Goal: Transaction & Acquisition: Subscribe to service/newsletter

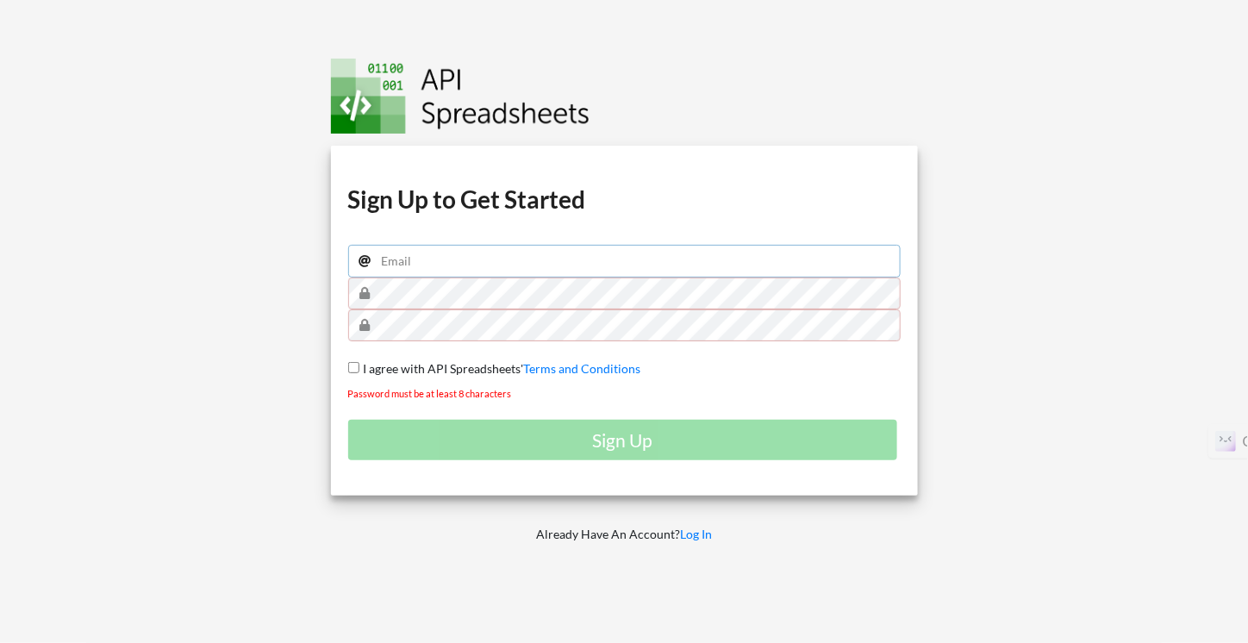
click at [558, 265] on input "email" at bounding box center [624, 261] width 553 height 33
type input "[PERSON_NAME][EMAIL_ADDRESS][DOMAIN_NAME]"
click at [490, 368] on span "I agree with API Spreadsheets'" at bounding box center [442, 368] width 165 height 15
click at [360, 368] on input "I agree with API Spreadsheets' Terms and Conditions" at bounding box center [353, 367] width 11 height 11
checkbox input "true"
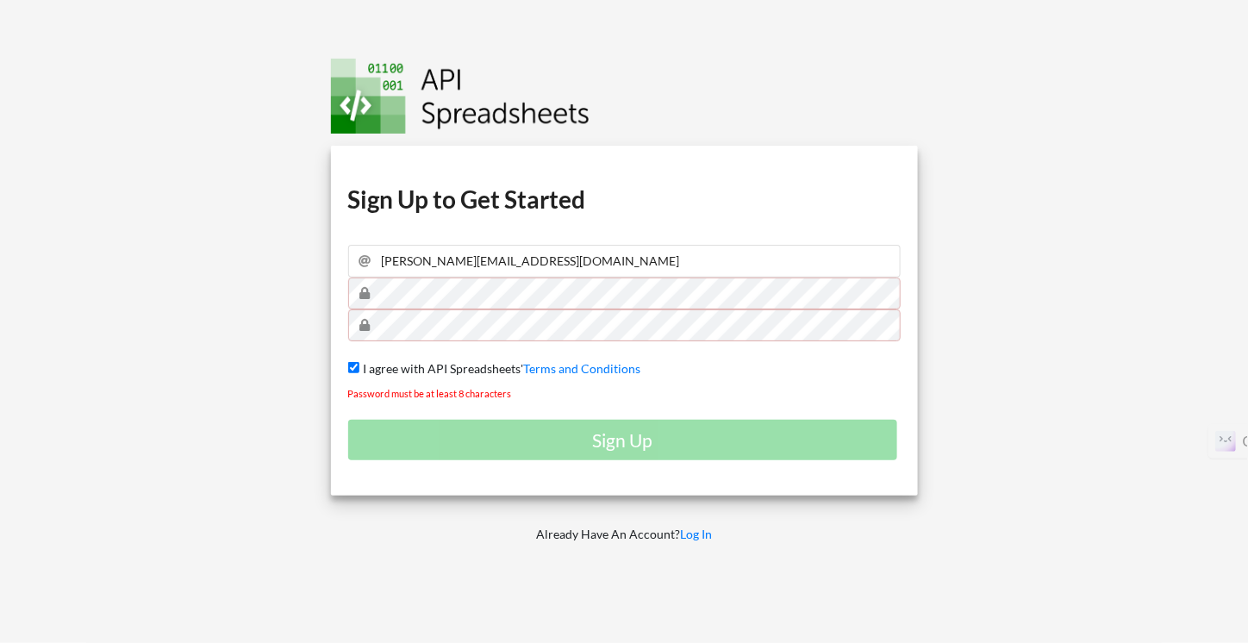
click at [890, 299] on tkfieldicon at bounding box center [891, 294] width 14 height 32
click at [865, 428] on div at bounding box center [747, 383] width 353 height 149
drag, startPoint x: 790, startPoint y: 435, endPoint x: 735, endPoint y: 422, distance: 56.9
click at [788, 435] on div at bounding box center [747, 383] width 353 height 149
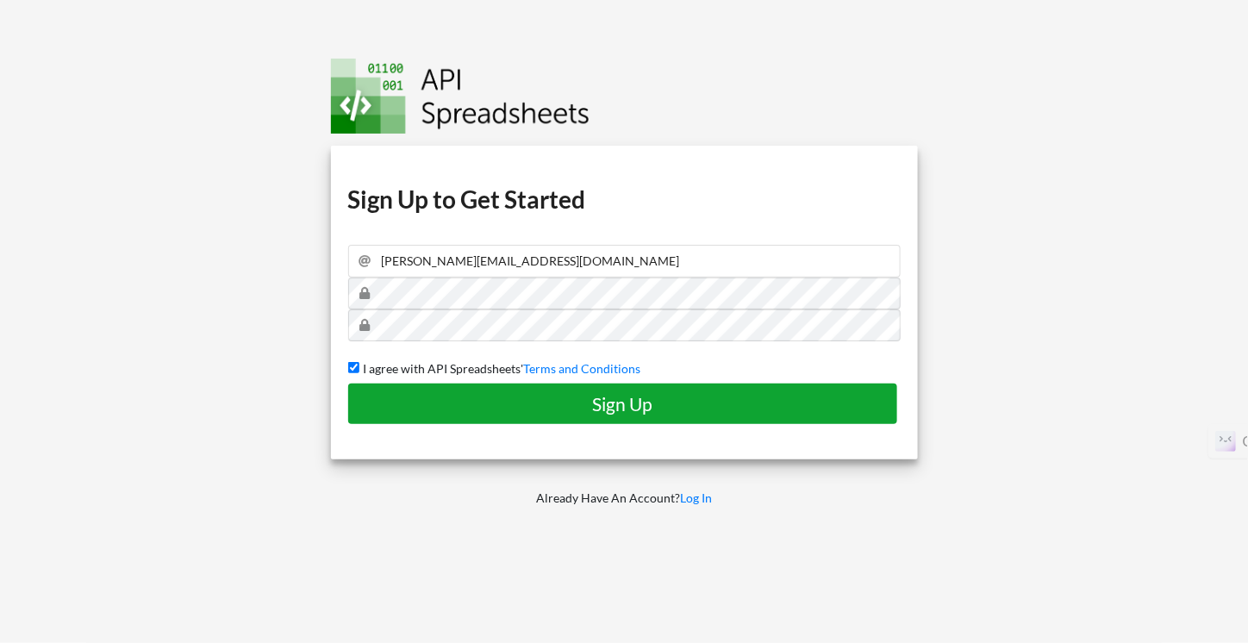
click at [630, 396] on h4 "Sign Up" at bounding box center [623, 404] width 514 height 22
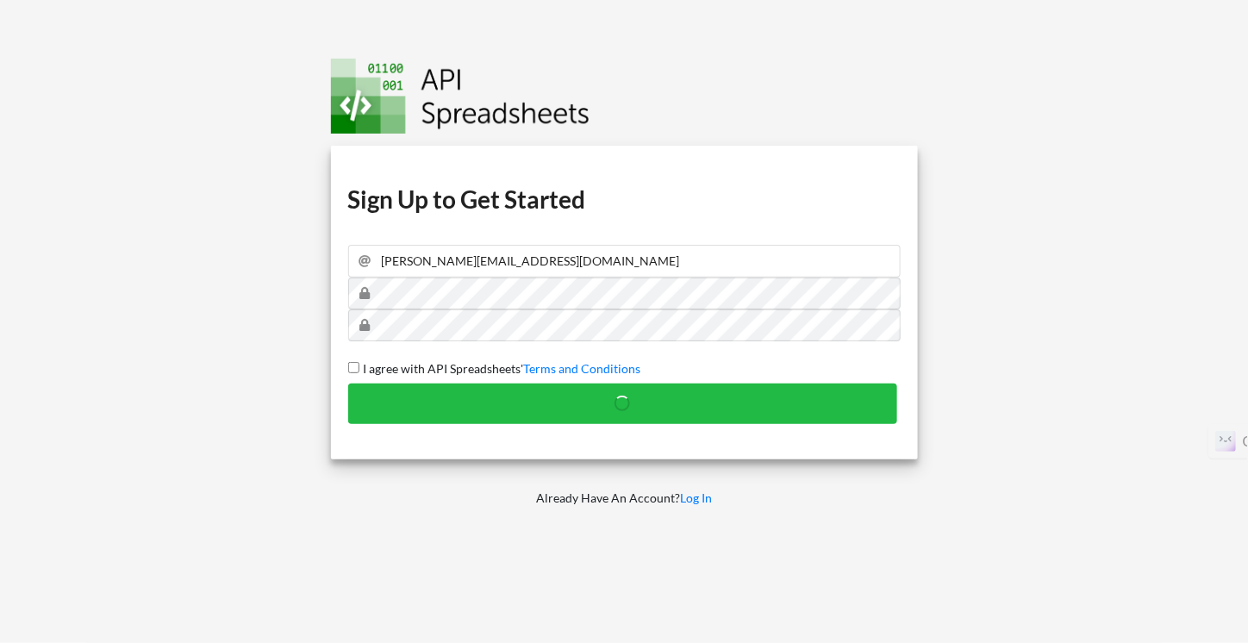
checkbox input "false"
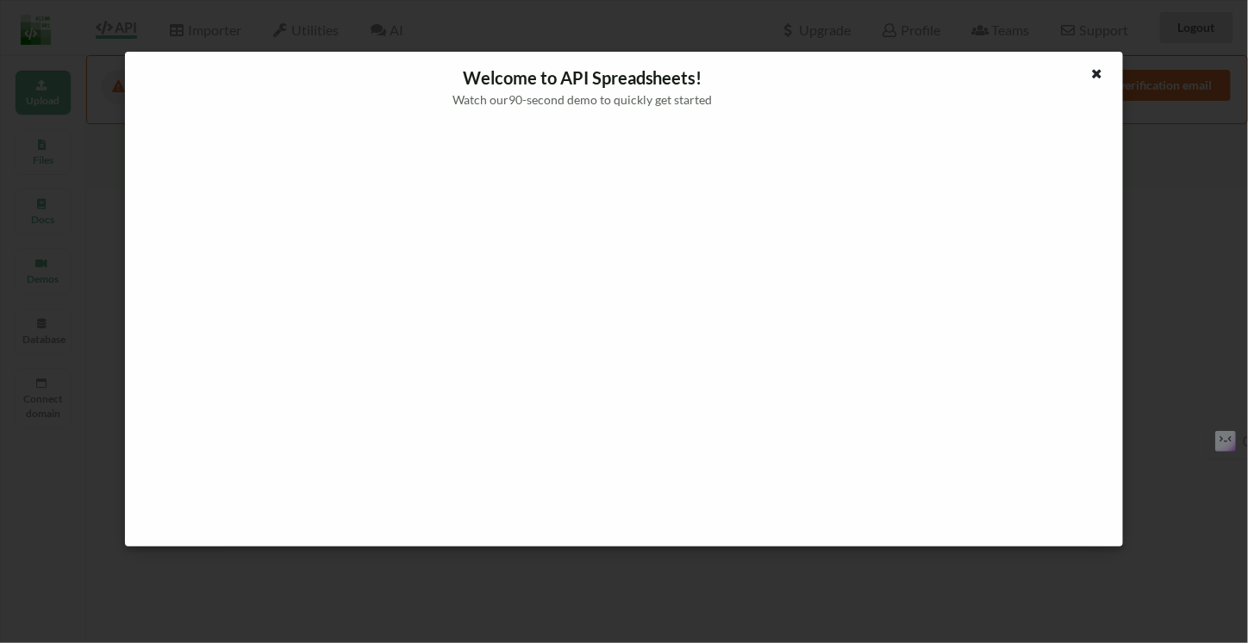
click at [1095, 62] on div at bounding box center [624, 39] width 1248 height 78
click at [1094, 70] on div at bounding box center [624, 39] width 1248 height 78
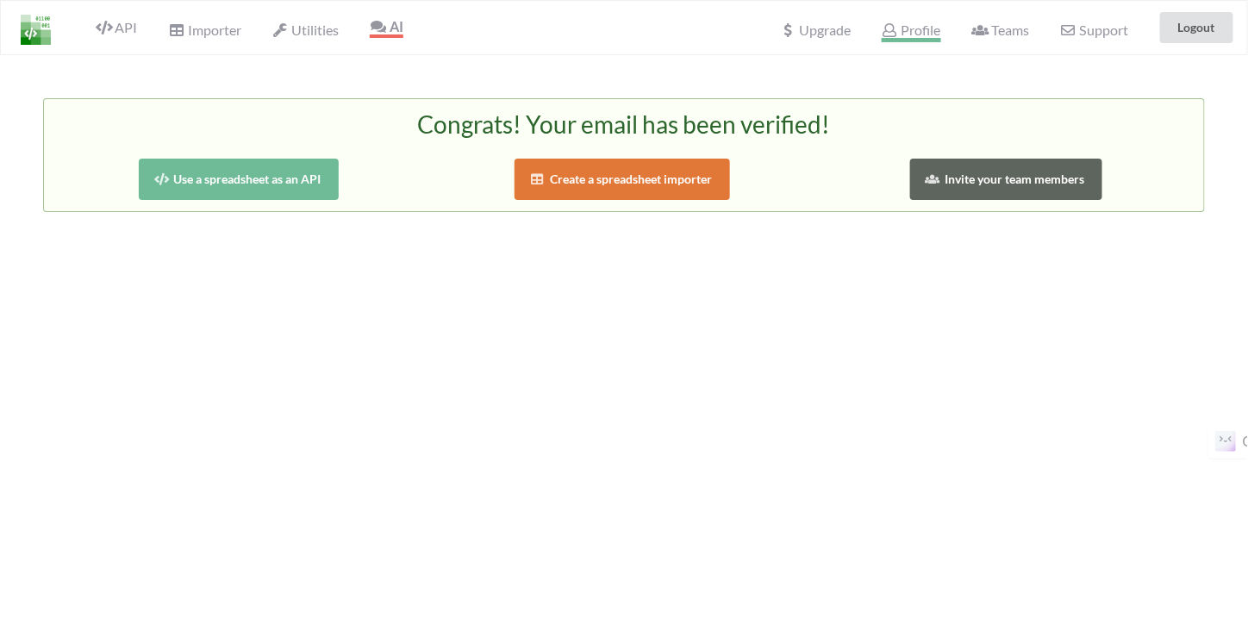
click at [897, 25] on icon at bounding box center [890, 30] width 16 height 14
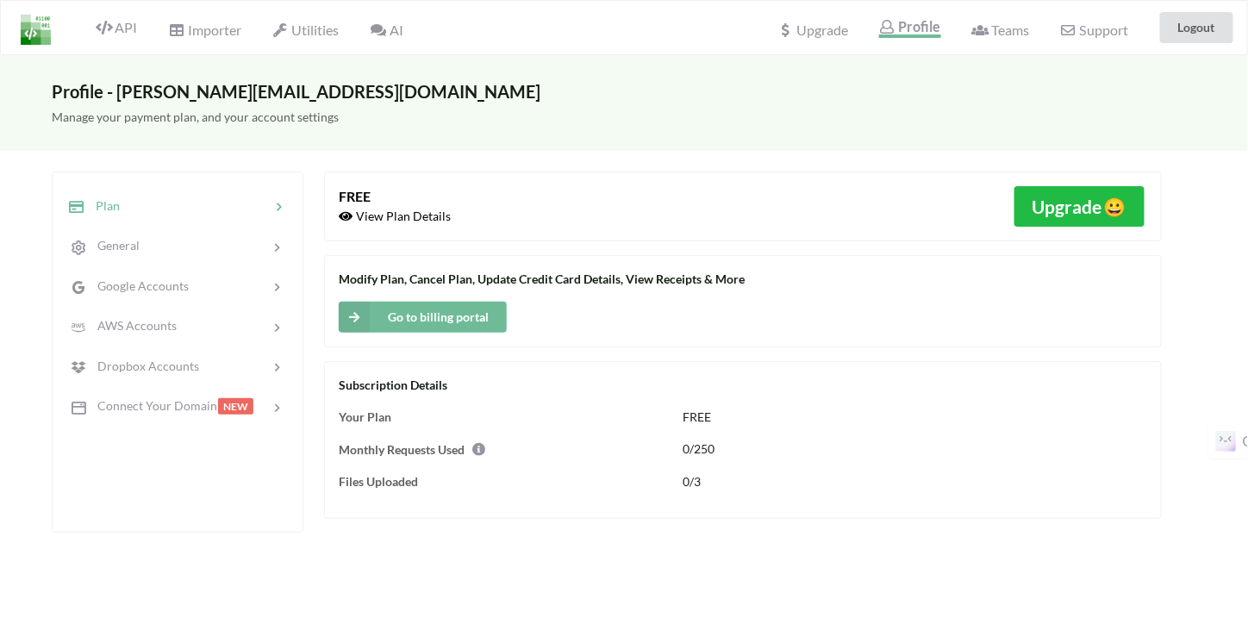
click at [38, 28] on img at bounding box center [36, 30] width 30 height 30
click at [112, 31] on span "API" at bounding box center [116, 29] width 41 height 21
